Goal: Navigation & Orientation: Go to known website

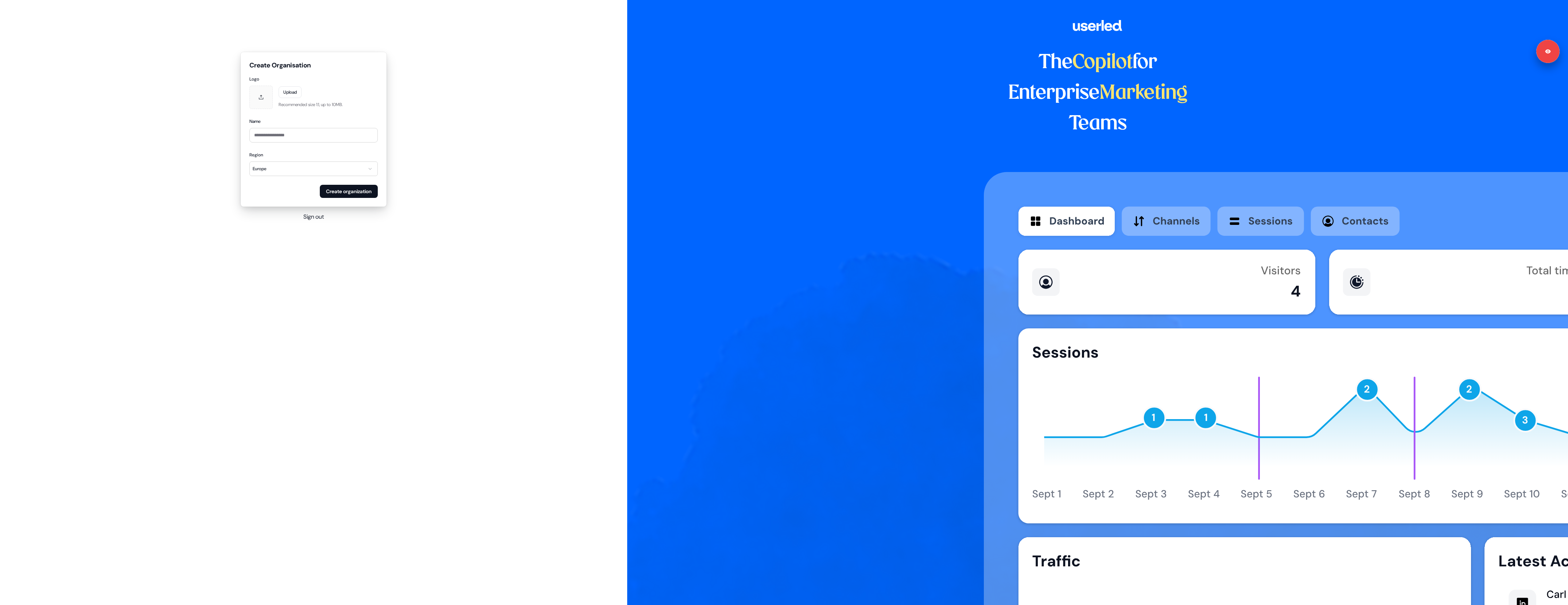
click at [307, 218] on button "Sign out" at bounding box center [313, 217] width 21 height 9
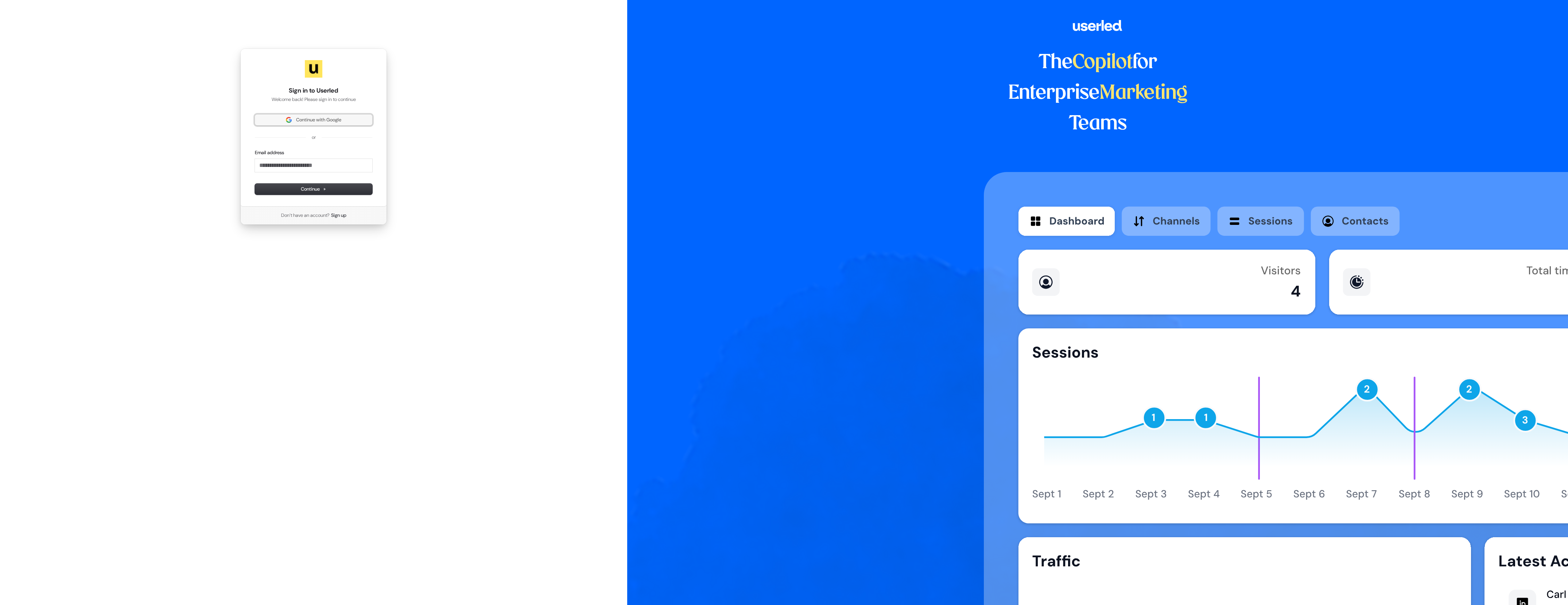
click at [313, 124] on button "Continue with Google" at bounding box center [313, 120] width 117 height 11
